Goal: Task Accomplishment & Management: Use online tool/utility

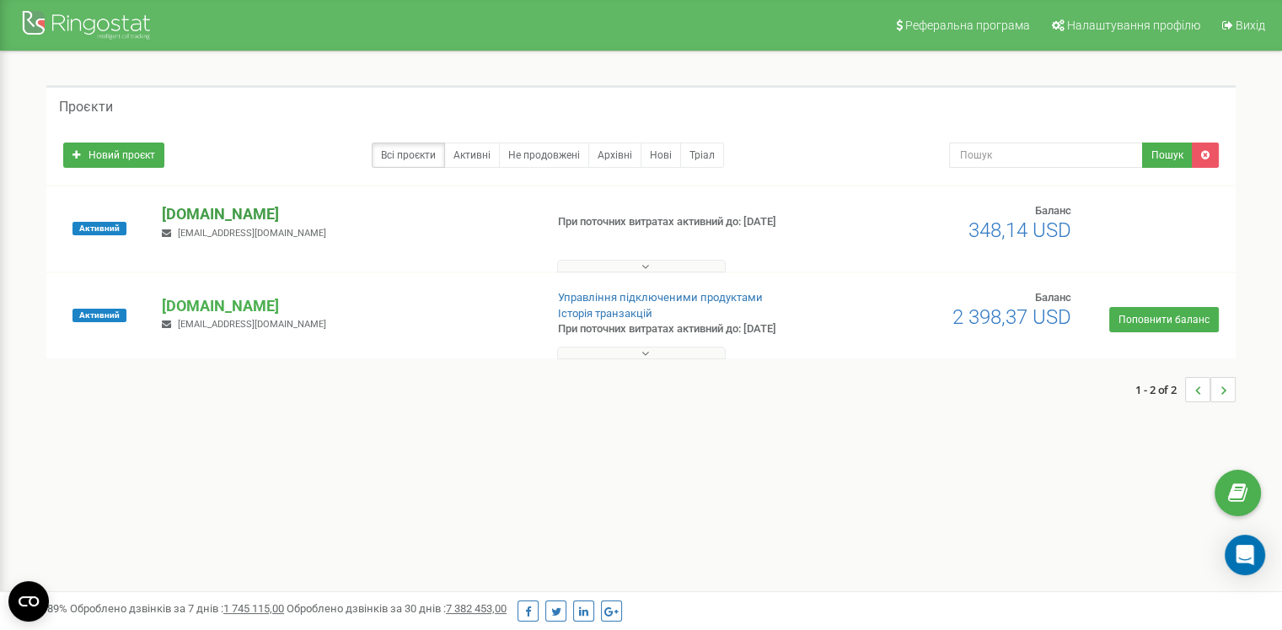
click at [201, 207] on p "[PERSON_NAME][DOMAIN_NAME]" at bounding box center [346, 214] width 368 height 22
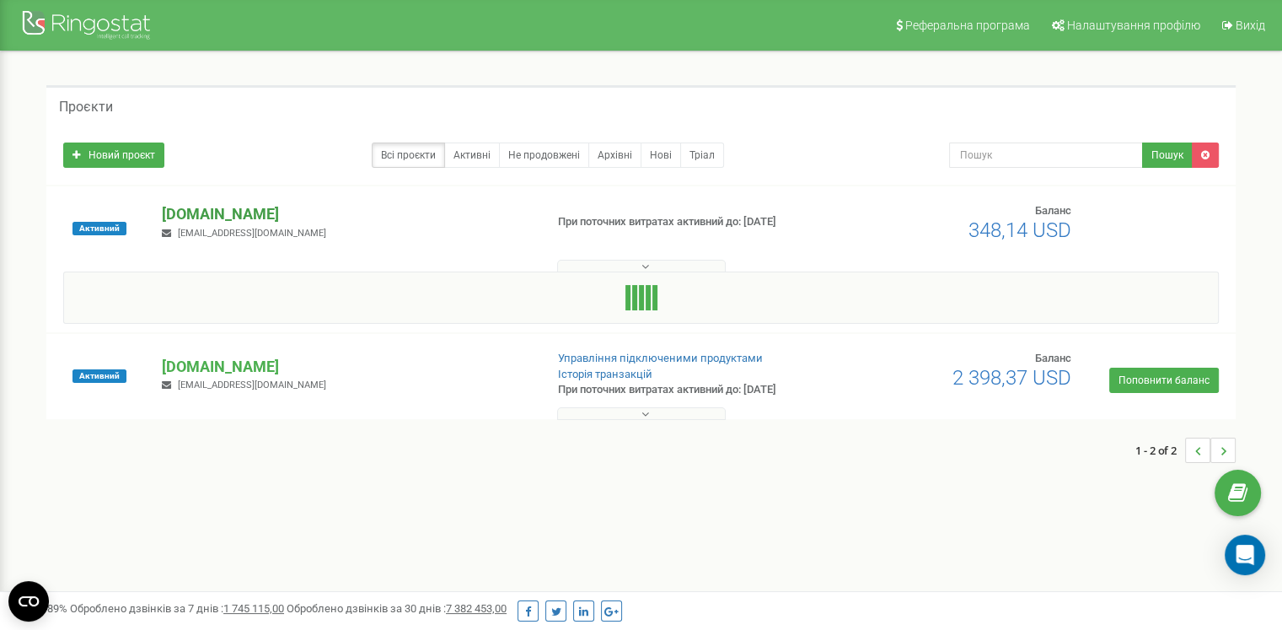
click at [212, 216] on p "[PERSON_NAME][DOMAIN_NAME]" at bounding box center [346, 214] width 368 height 22
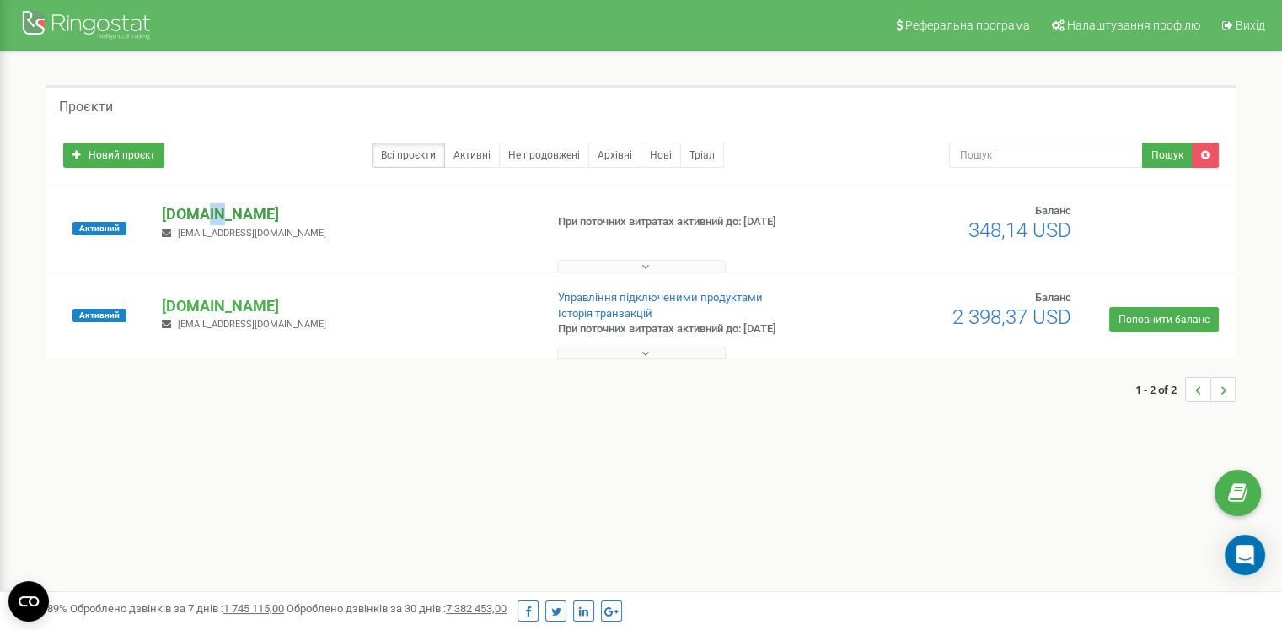
click at [211, 216] on p "[PERSON_NAME][DOMAIN_NAME]" at bounding box center [346, 214] width 368 height 22
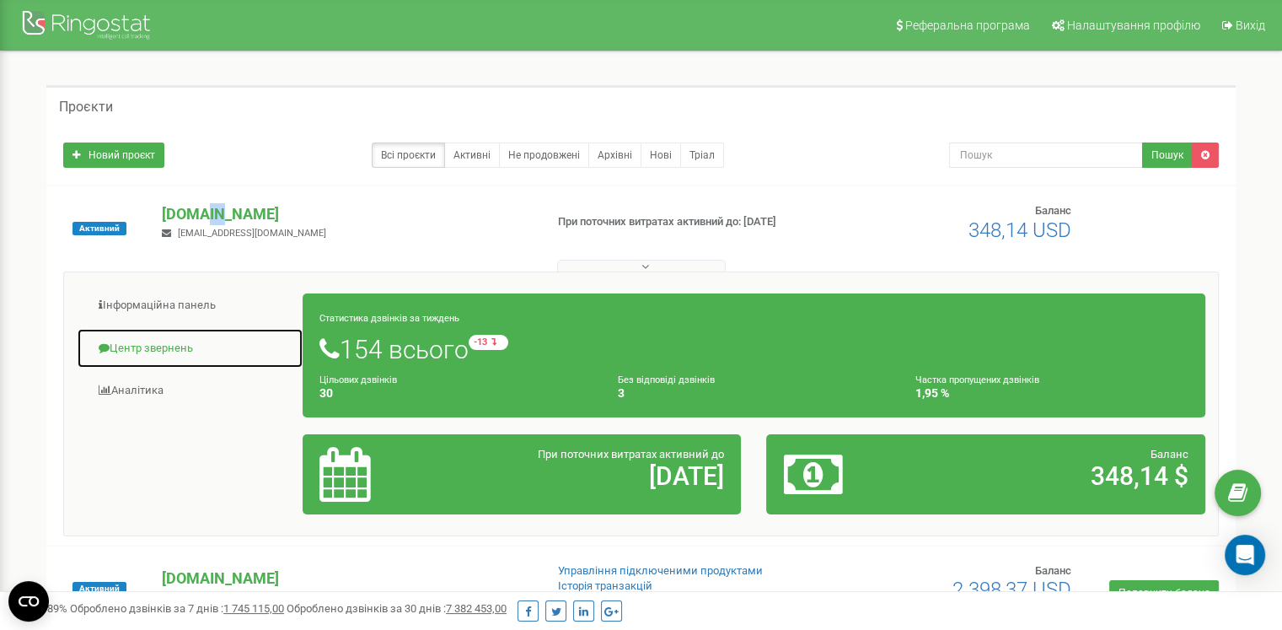
drag, startPoint x: 183, startPoint y: 336, endPoint x: 189, endPoint y: 329, distance: 9.6
click at [184, 336] on link "Центр звернень" at bounding box center [190, 348] width 227 height 41
click at [185, 348] on link "Центр звернень" at bounding box center [190, 348] width 227 height 41
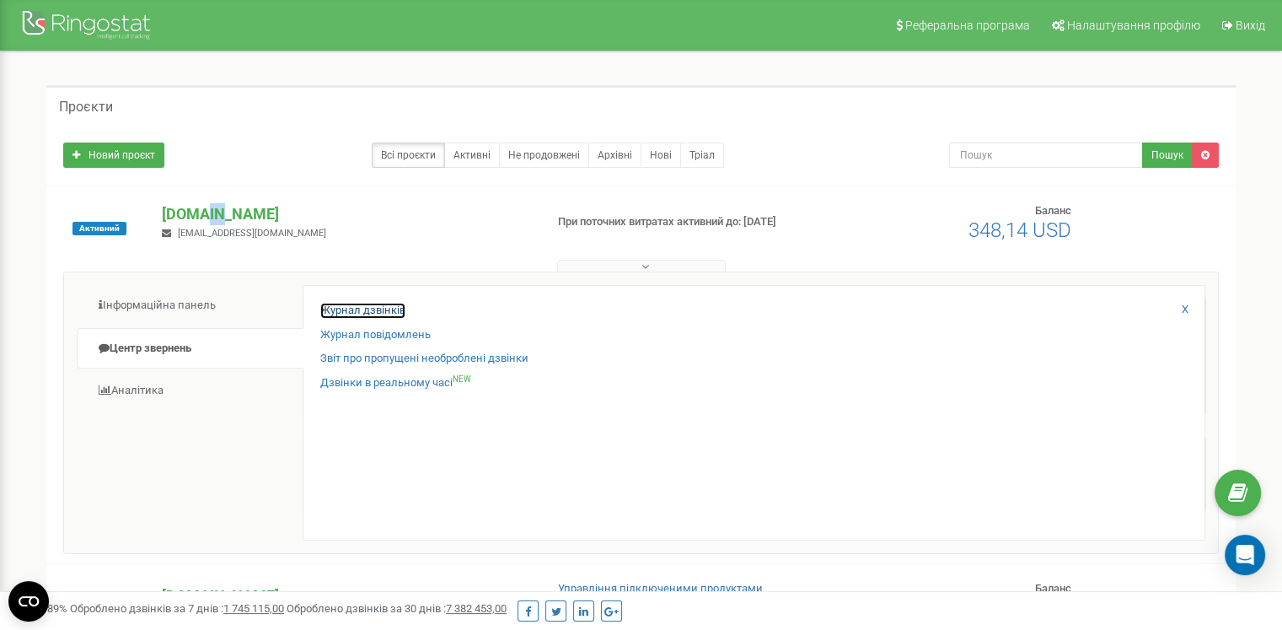
click at [332, 308] on link "Журнал дзвінків" at bounding box center [362, 311] width 85 height 16
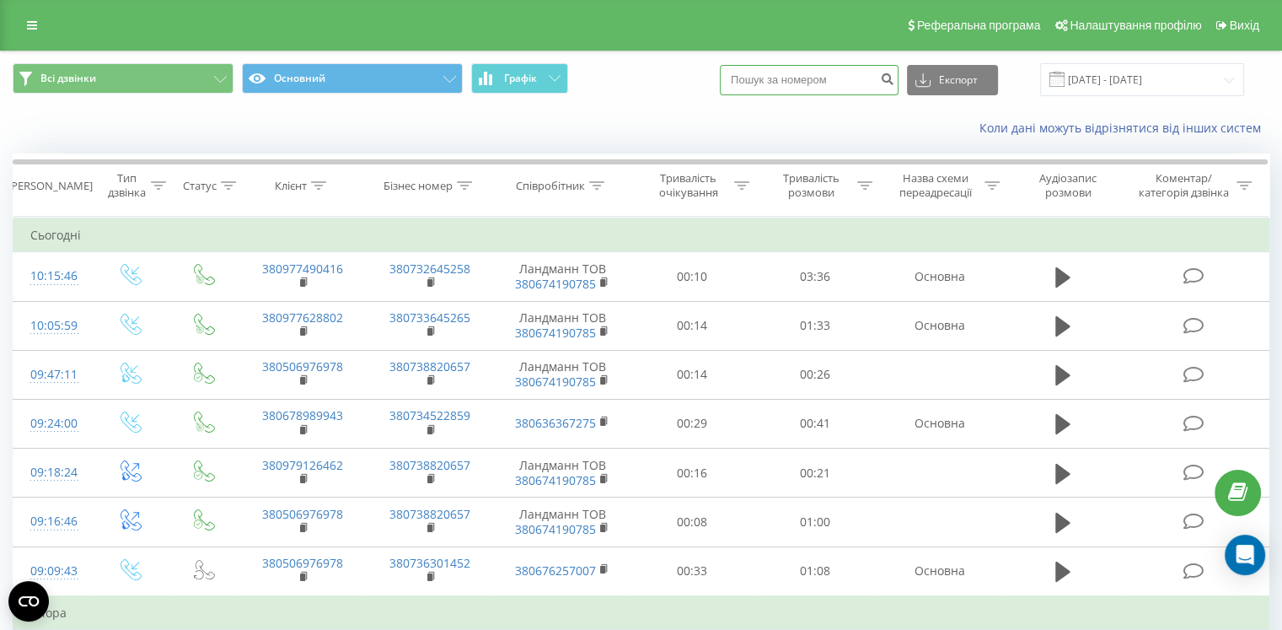
click at [851, 77] on input at bounding box center [809, 80] width 179 height 30
paste input "[PHONE_NUMBER]"
type input "[PHONE_NUMBER]"
click at [894, 80] on icon "submit" at bounding box center [887, 77] width 14 height 10
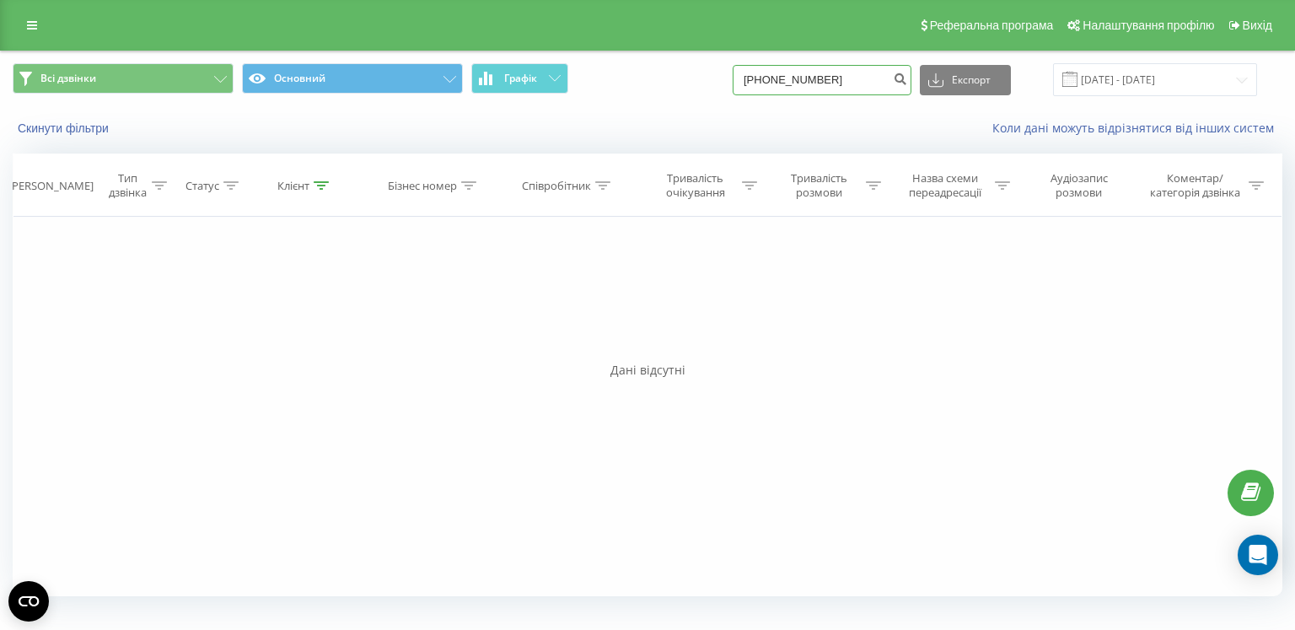
click at [781, 82] on input "[PHONE_NUMBER]" at bounding box center [822, 80] width 179 height 30
click at [791, 80] on input "[PHONE_NUMBER]" at bounding box center [822, 80] width 179 height 30
type input "0983429460"
click at [911, 83] on button "submit" at bounding box center [900, 80] width 23 height 30
click at [911, 89] on button "submit" at bounding box center [900, 80] width 23 height 30
